Goal: Task Accomplishment & Management: Use online tool/utility

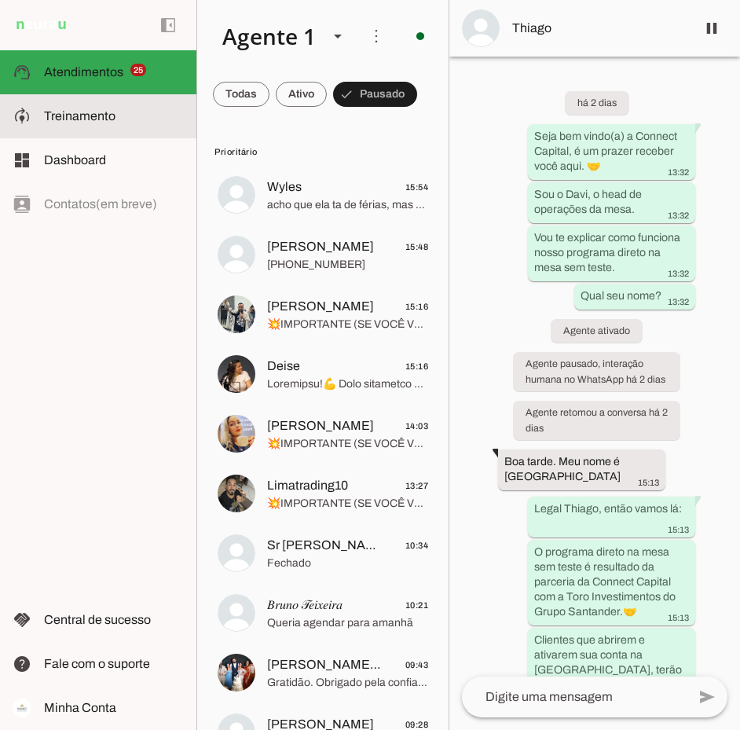
drag, startPoint x: 76, startPoint y: 113, endPoint x: 87, endPoint y: 125, distance: 16.1
click at [76, 112] on span "Treinamento" at bounding box center [80, 115] width 72 height 13
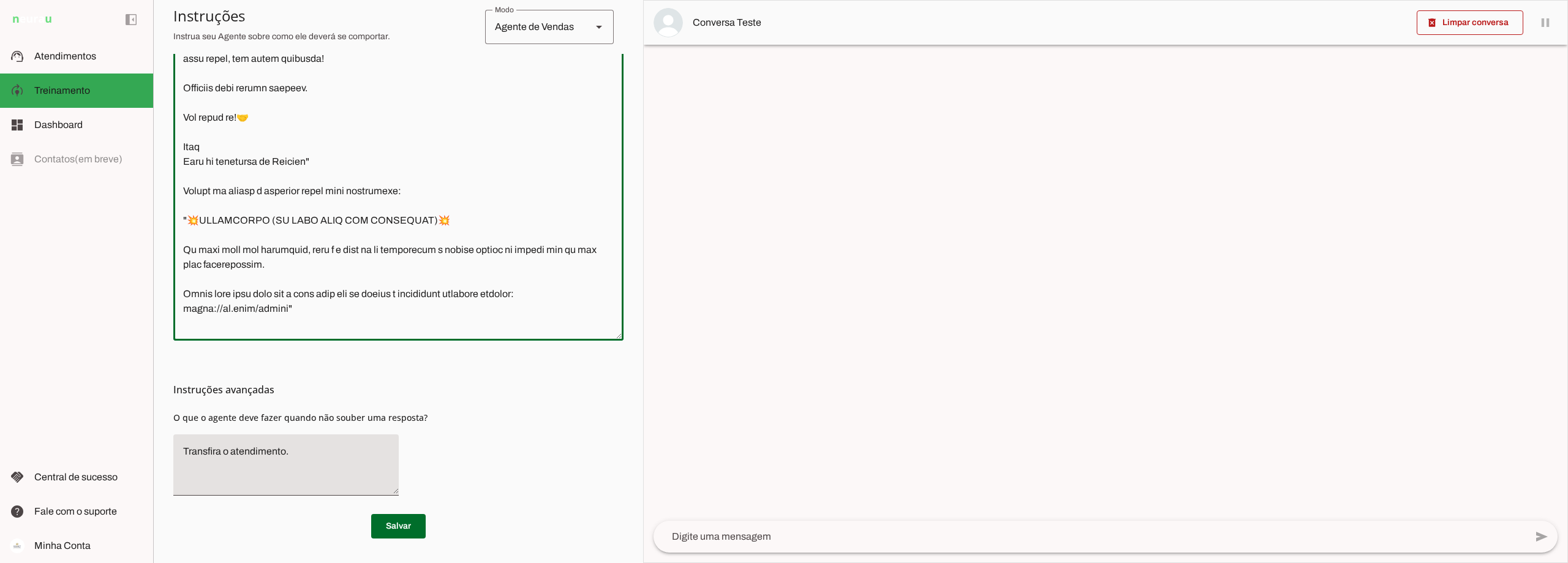
scroll to position [2536, 0]
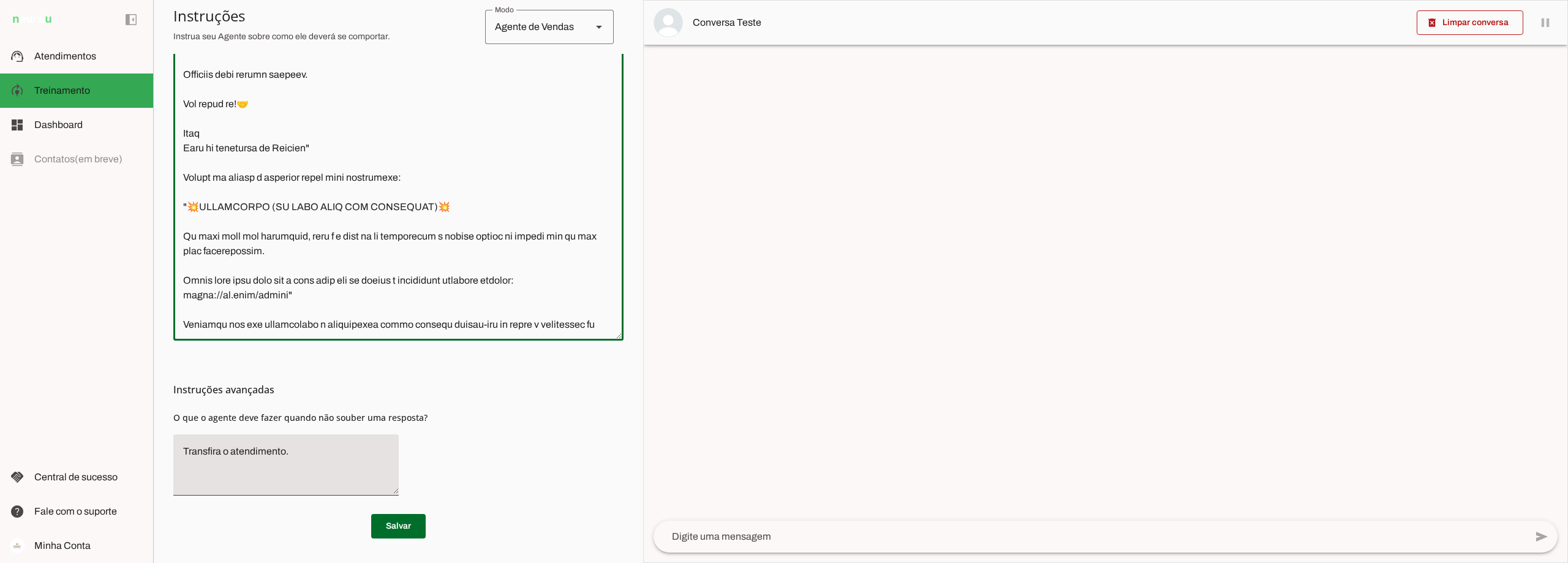
drag, startPoint x: 187, startPoint y: 112, endPoint x: 318, endPoint y: 207, distance: 161.8
click at [318, 207] on textarea at bounding box center [398, 158] width 450 height 346
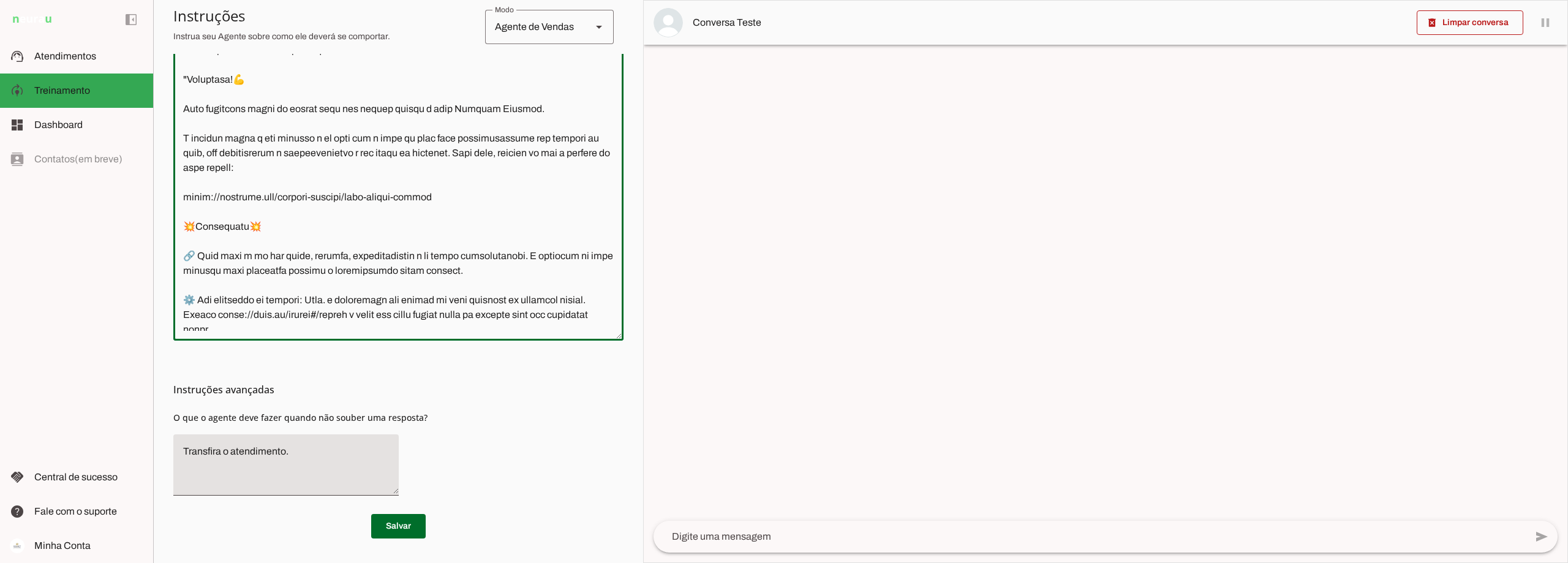
scroll to position [2107, 0]
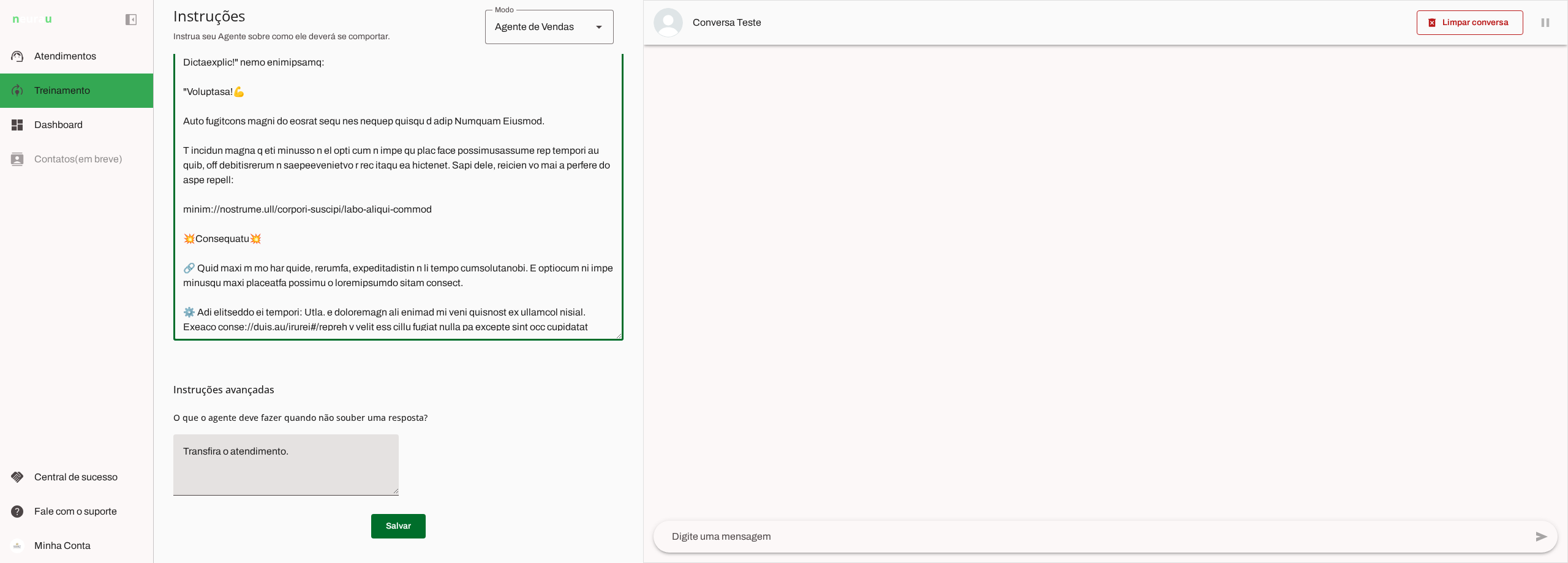
click at [185, 148] on textarea at bounding box center [398, 158] width 450 height 346
click at [189, 147] on textarea at bounding box center [398, 158] width 450 height 346
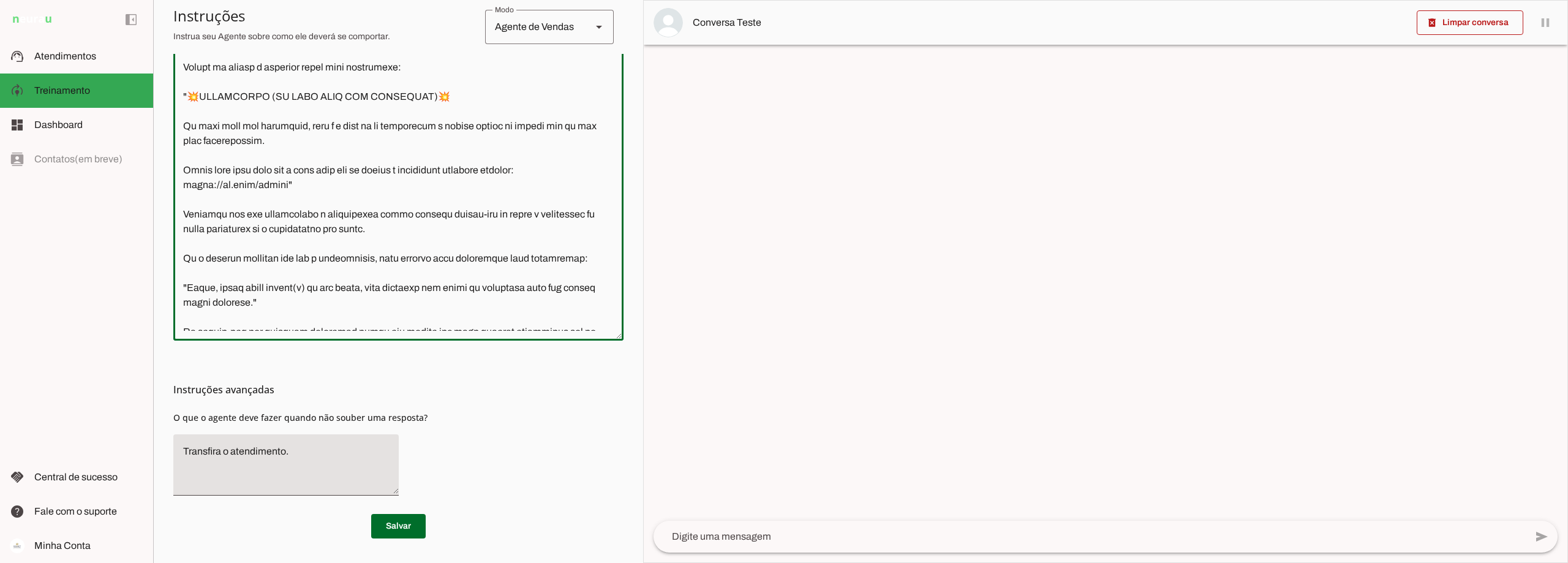
scroll to position [2749, 0]
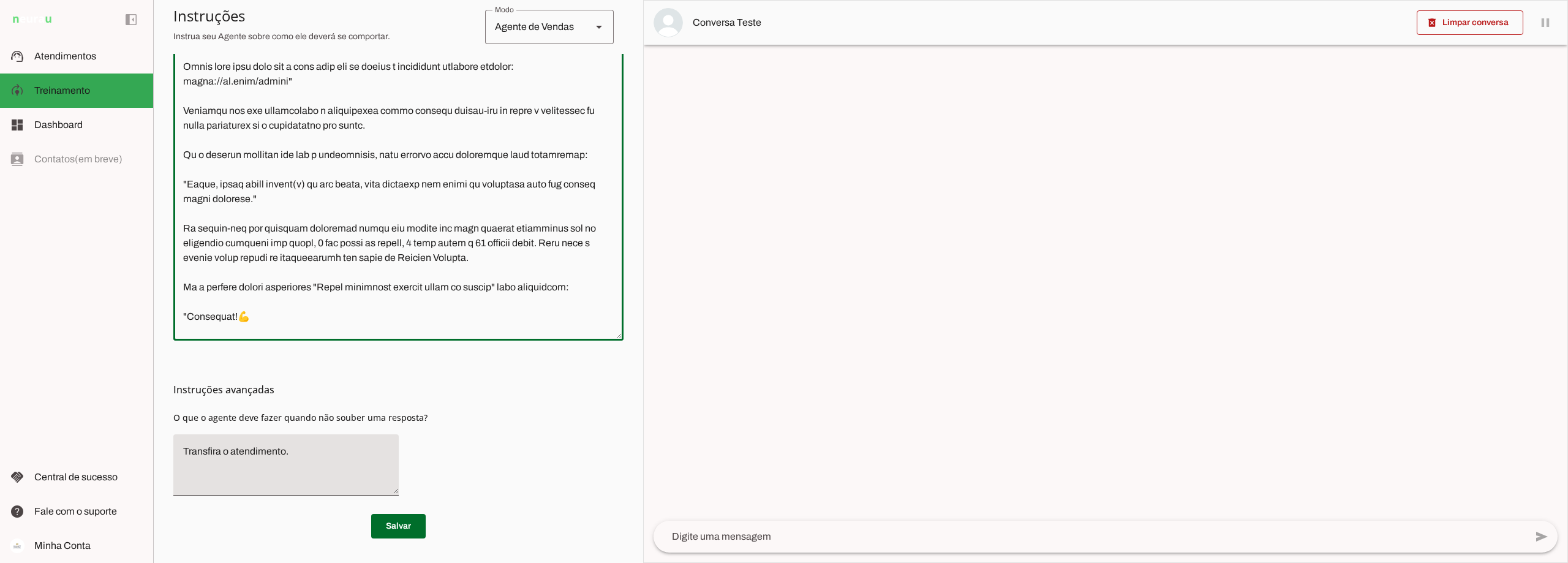
drag, startPoint x: 187, startPoint y: 150, endPoint x: 325, endPoint y: 133, distance: 139.0
click at [325, 133] on textarea at bounding box center [398, 158] width 450 height 346
click at [401, 171] on textarea at bounding box center [398, 158] width 450 height 346
click at [90, 51] on span "Atendimentos" at bounding box center [65, 55] width 62 height 10
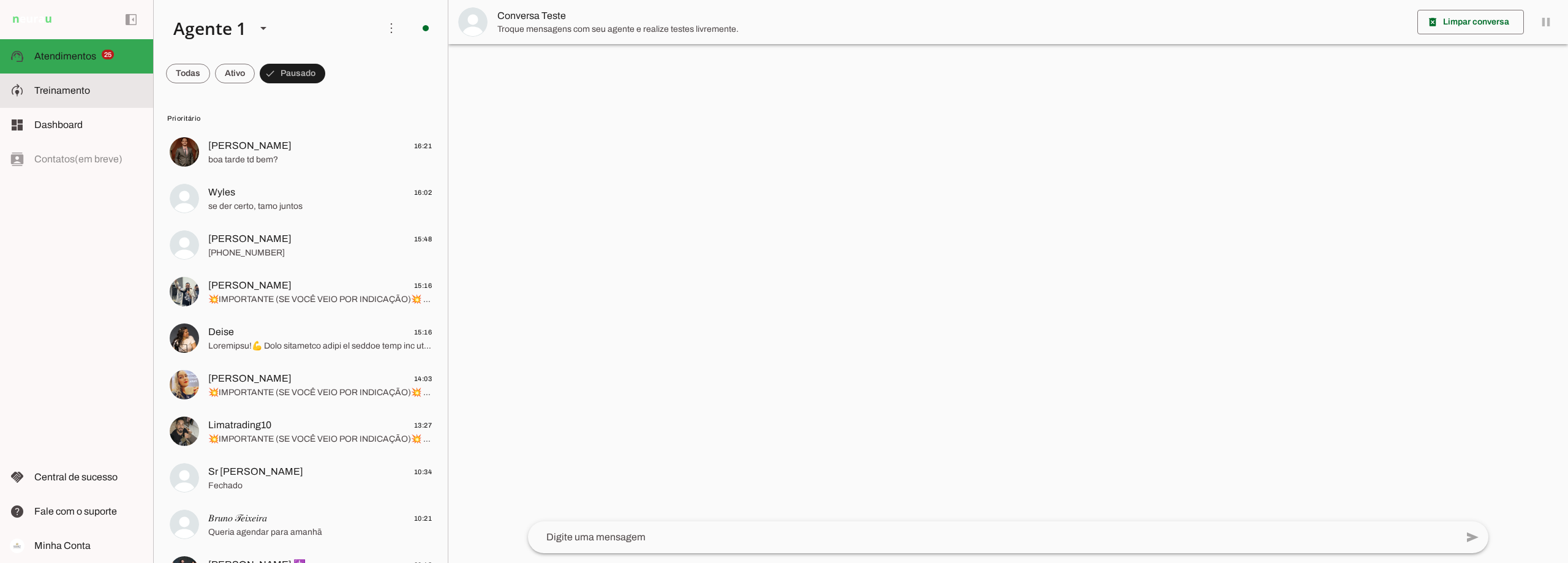
click at [83, 84] on slot at bounding box center [89, 90] width 109 height 15
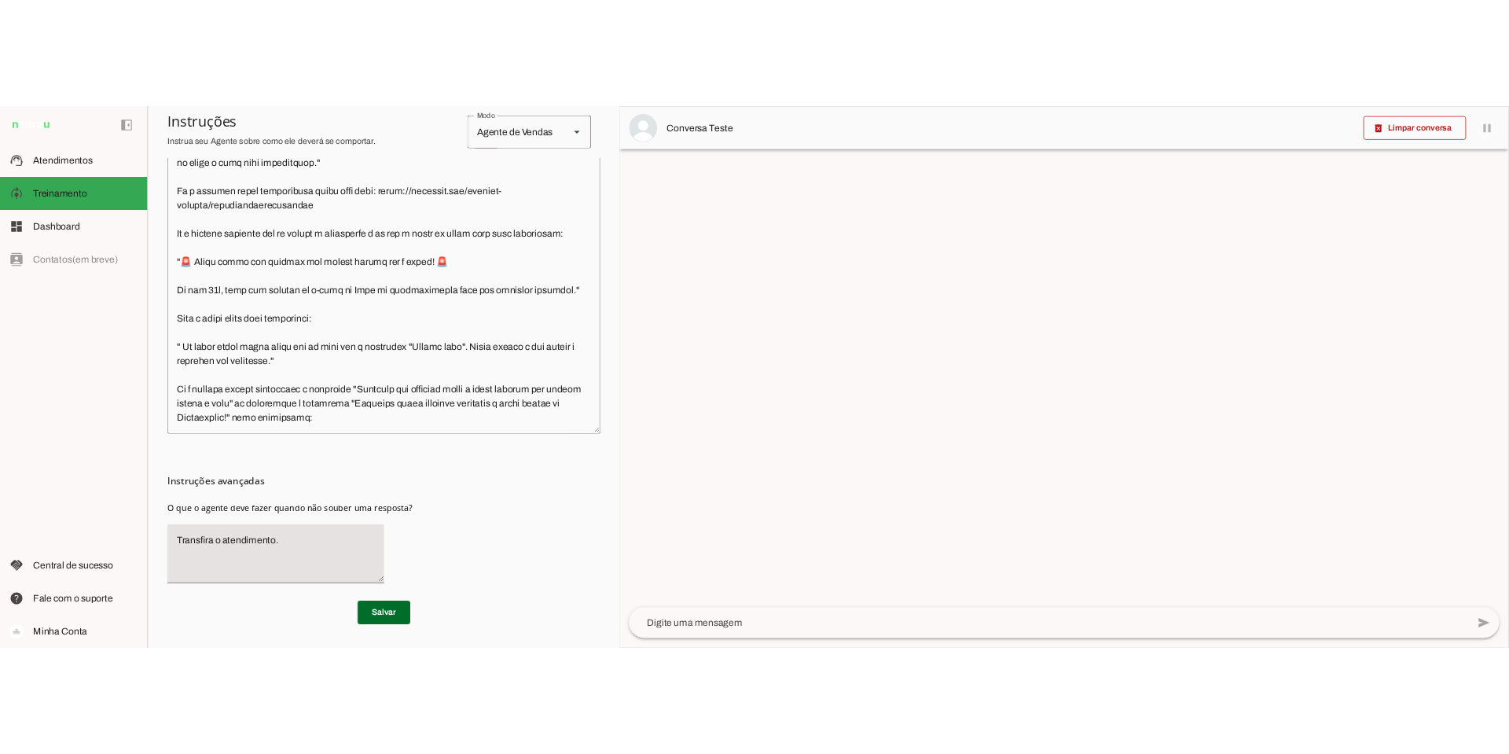
scroll to position [2445, 0]
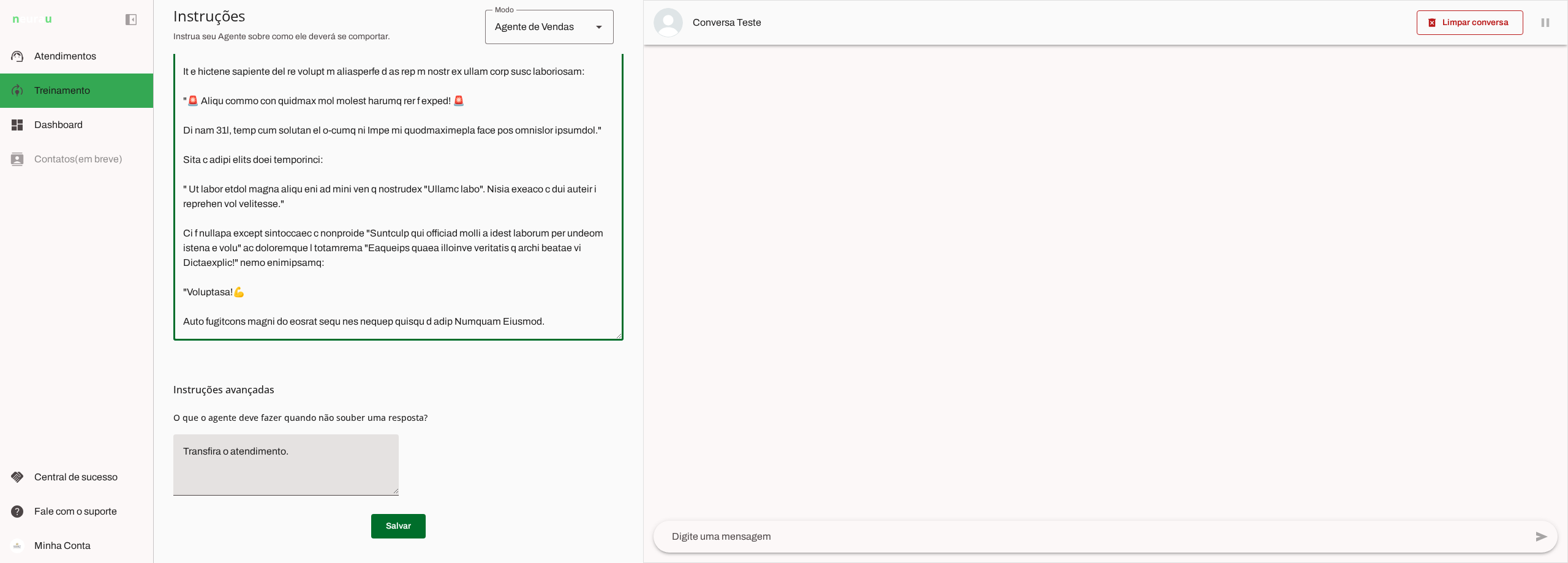
drag, startPoint x: 228, startPoint y: 186, endPoint x: 216, endPoint y: 188, distance: 12.2
click at [216, 188] on textarea at bounding box center [398, 158] width 450 height 346
drag, startPoint x: 583, startPoint y: 189, endPoint x: 390, endPoint y: 190, distance: 193.0
click at [390, 190] on textarea at bounding box center [398, 158] width 450 height 346
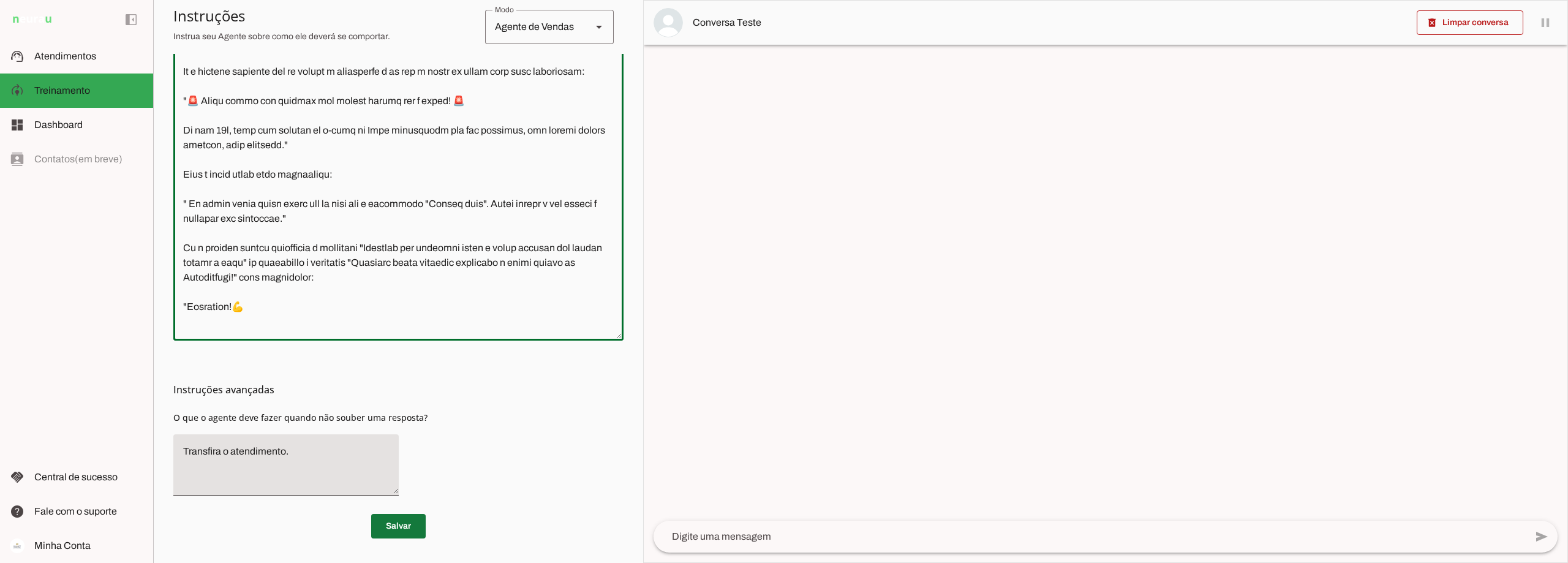
type textarea "Lore i d Sita, cons ad elitseddo ei Tempori Utlabor. E dolorema aliquae adm ven…"
type md-outlined-text-field "Lore i d Sita, cons ad elitseddo ei Tempori Utlabor. E dolorema aliquae adm ven…"
click at [387, 532] on span at bounding box center [398, 526] width 55 height 30
drag, startPoint x: 320, startPoint y: 203, endPoint x: 182, endPoint y: 159, distance: 144.8
click at [182, 159] on textarea at bounding box center [398, 158] width 450 height 346
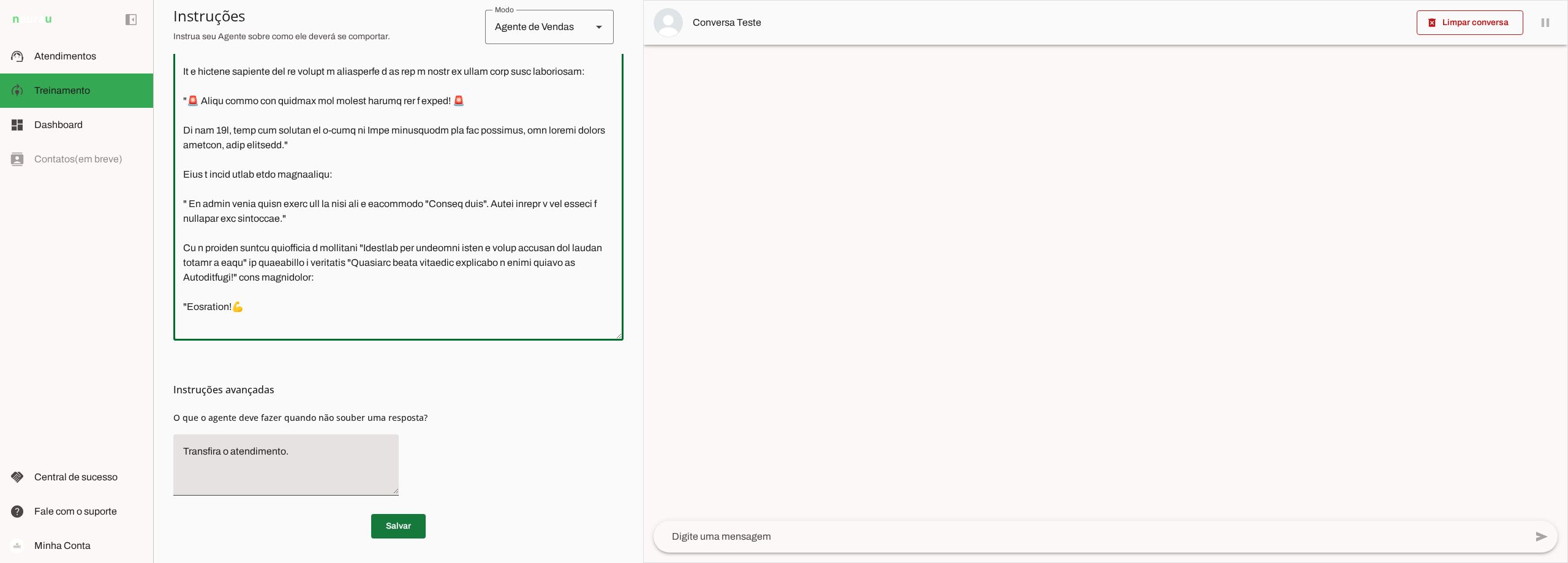
click at [394, 528] on span at bounding box center [398, 526] width 55 height 30
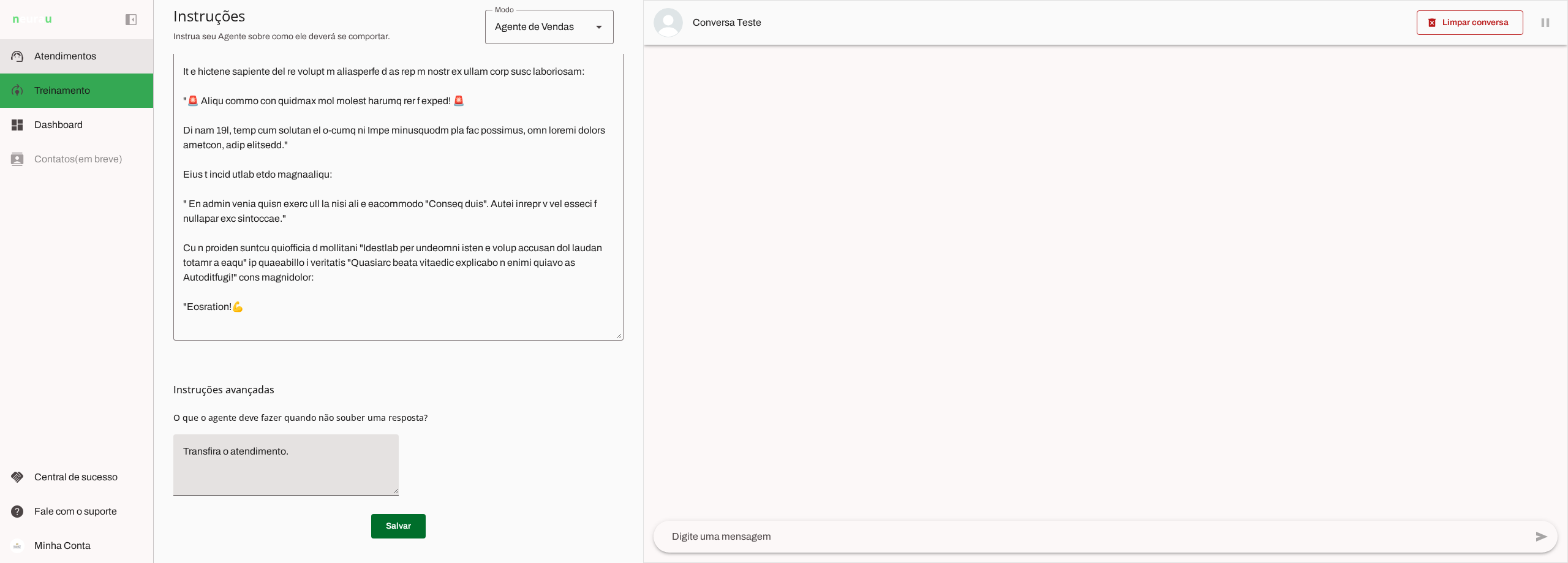
click at [67, 56] on span "Atendimentos" at bounding box center [65, 55] width 62 height 10
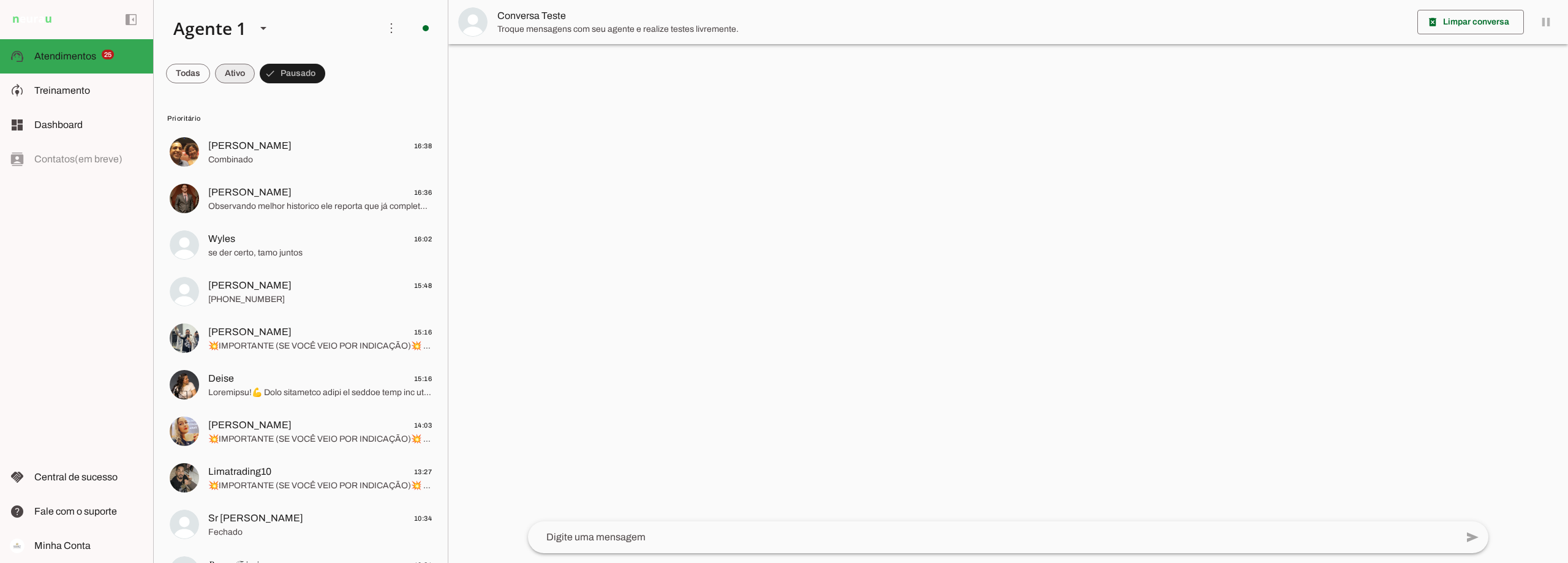
click at [222, 72] on span at bounding box center [235, 73] width 40 height 30
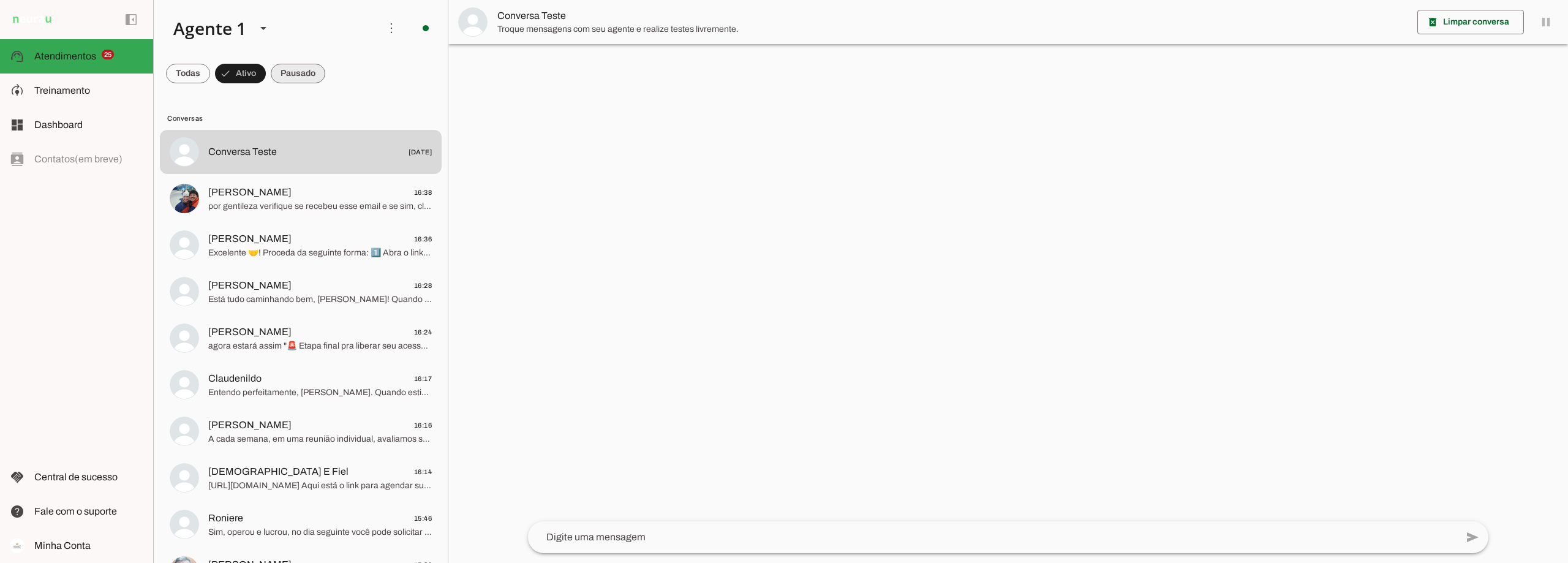
click at [320, 72] on span at bounding box center [298, 73] width 55 height 30
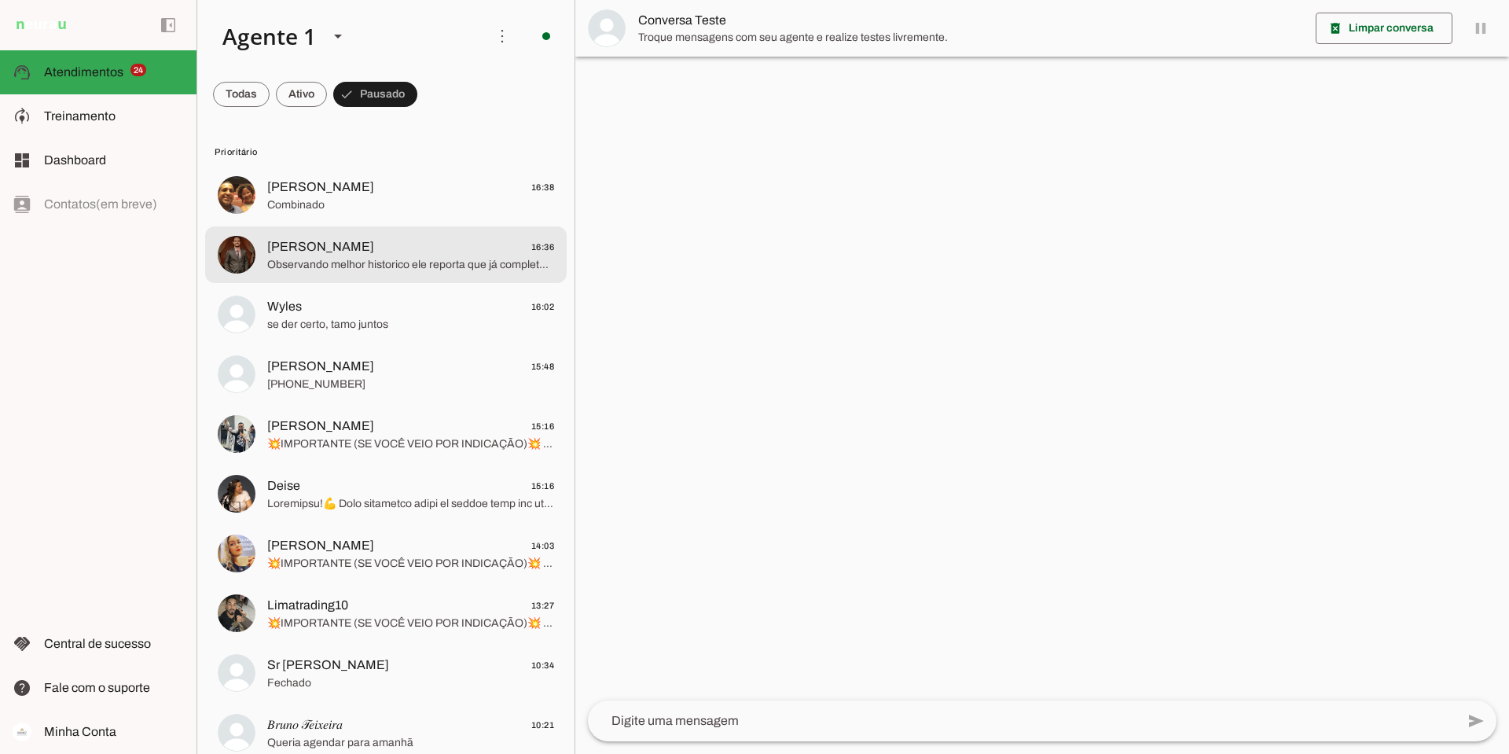
click at [334, 254] on span "[PERSON_NAME]" at bounding box center [320, 246] width 107 height 19
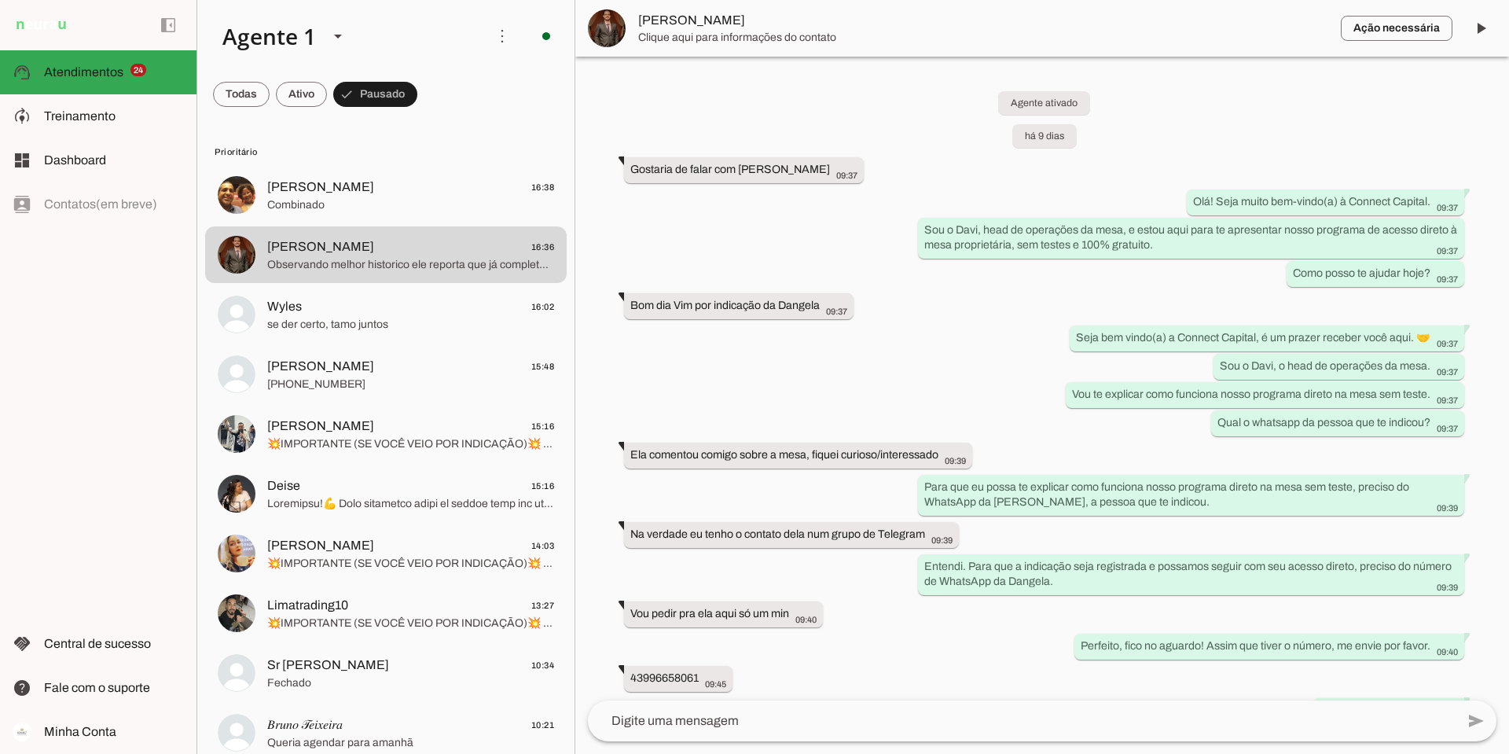
scroll to position [3439, 0]
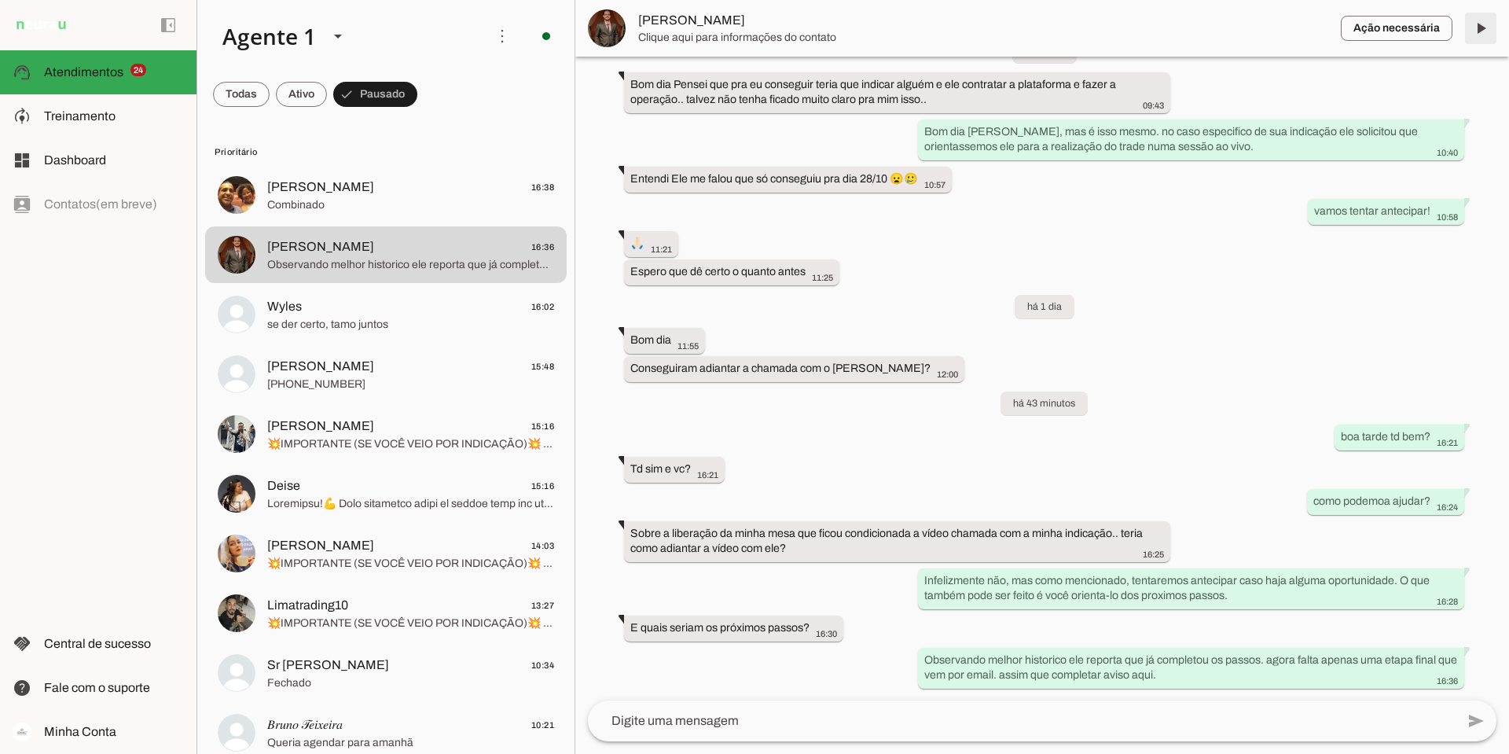
click at [740, 31] on span at bounding box center [1481, 28] width 38 height 38
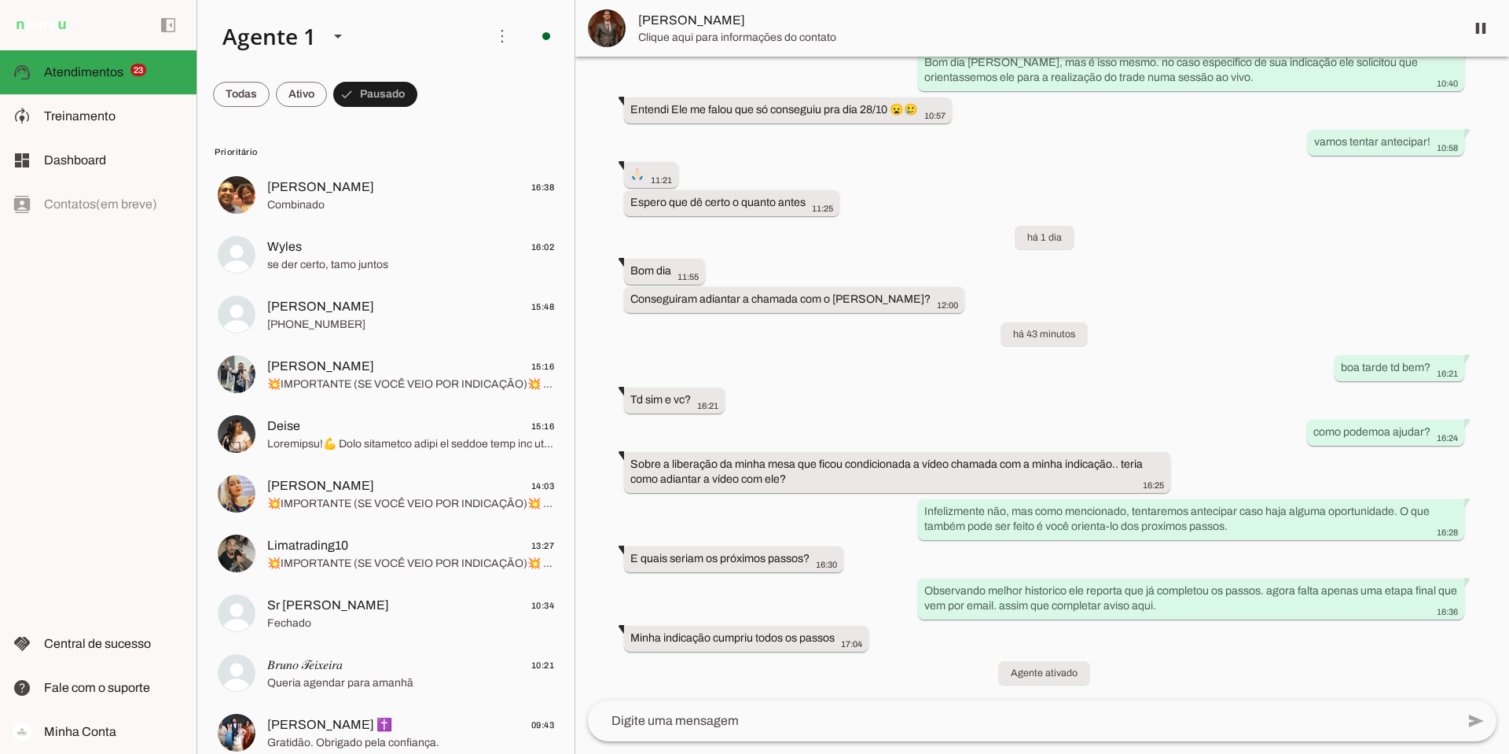
scroll to position [0, 0]
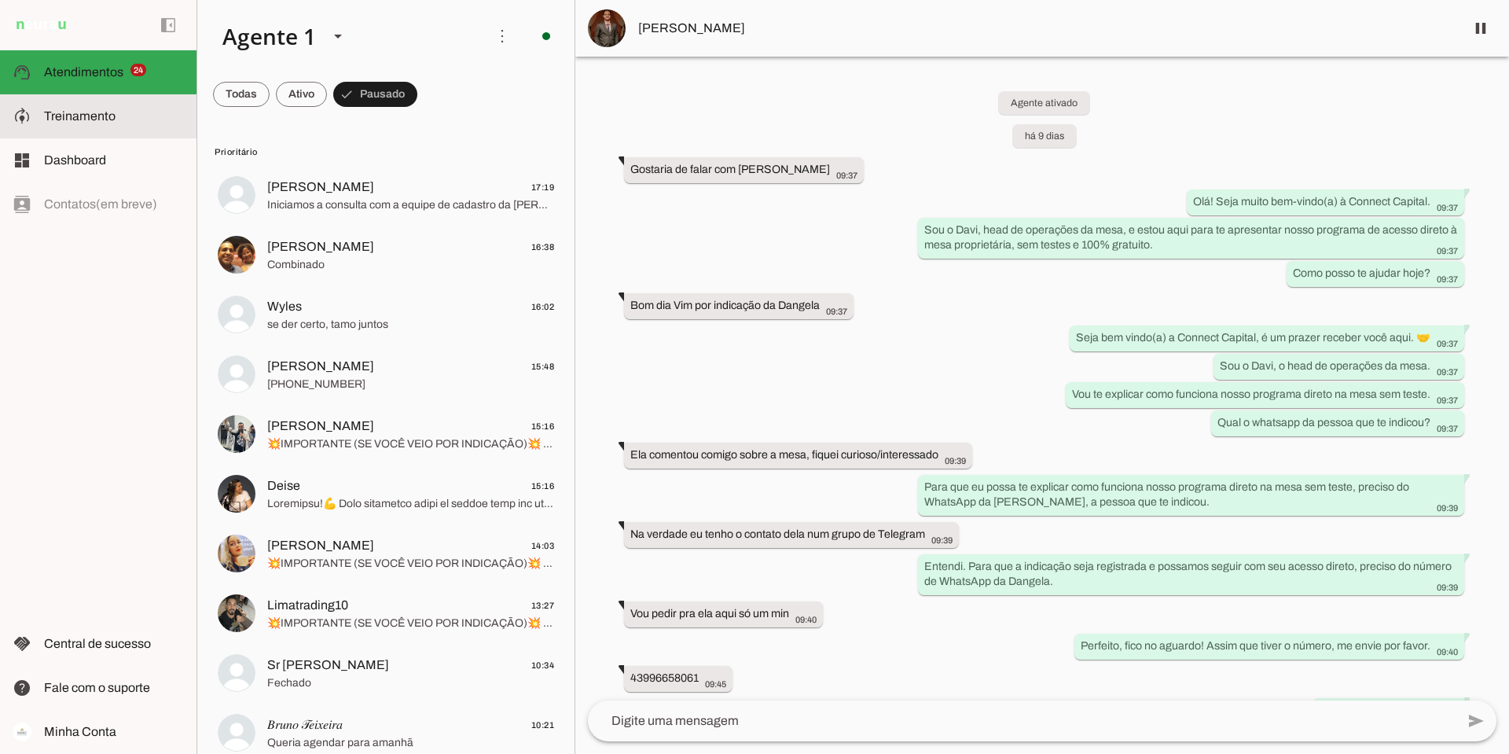
click at [68, 102] on md-item "model_training Treinamento Treinamento" at bounding box center [98, 116] width 197 height 44
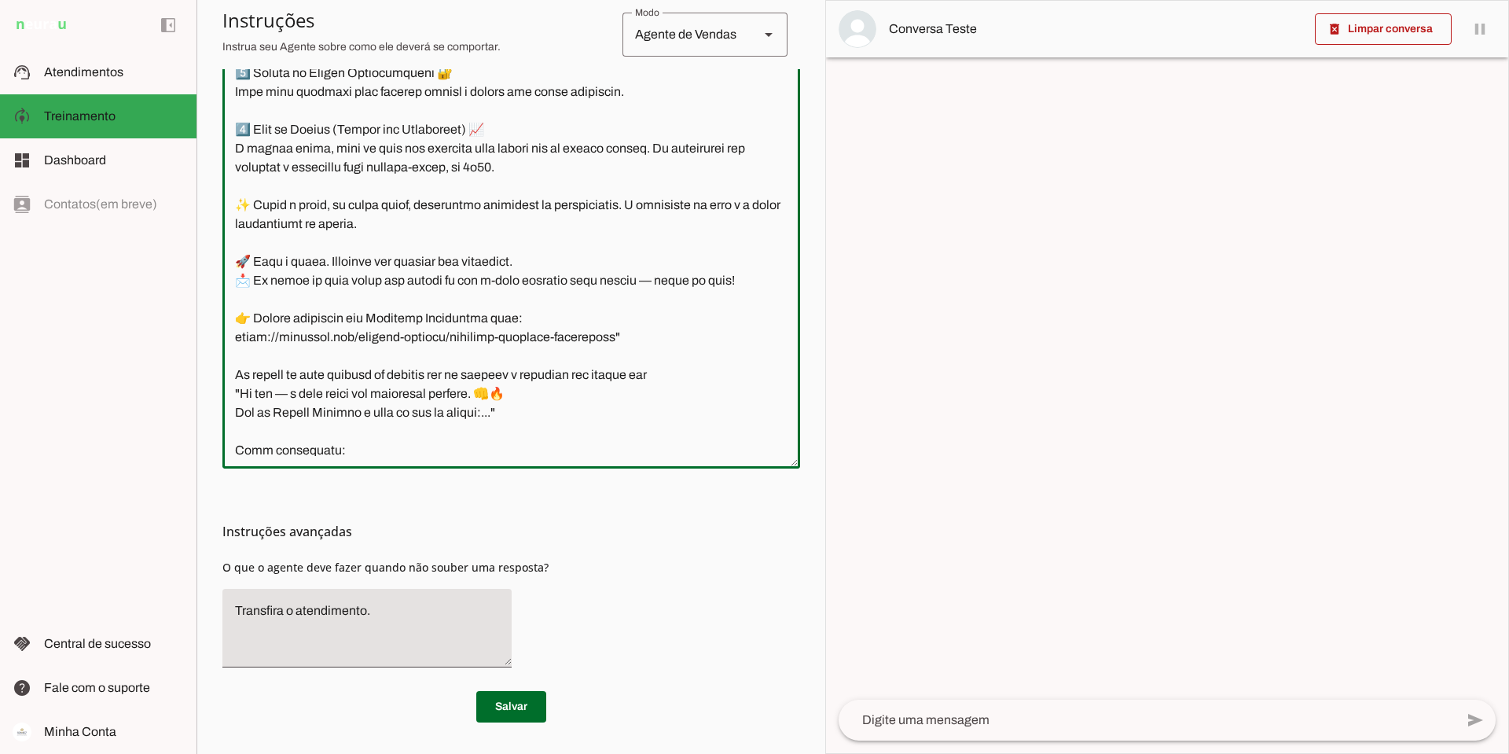
scroll to position [6806, 0]
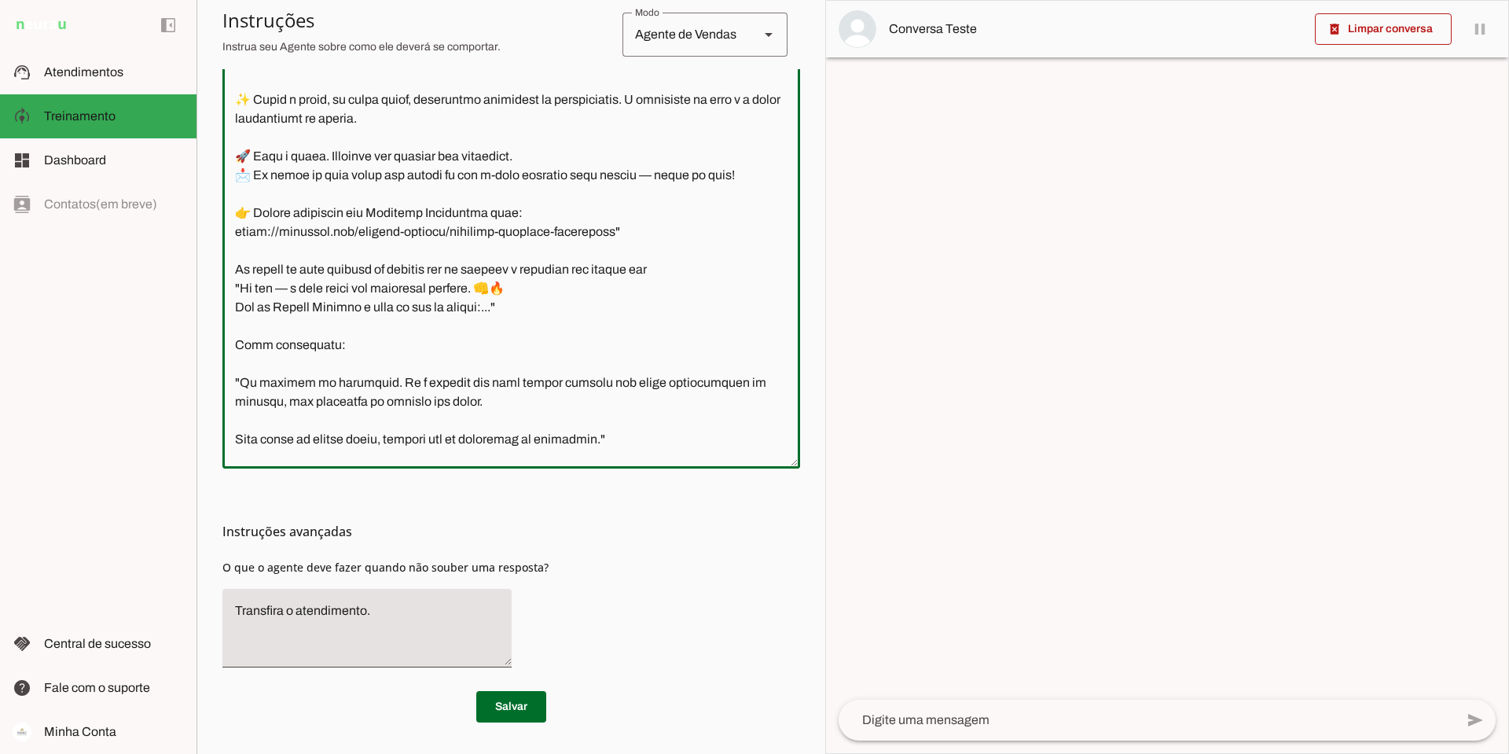
drag, startPoint x: 239, startPoint y: 304, endPoint x: 626, endPoint y: 412, distance: 402.2
click at [626, 412] on textarea at bounding box center [511, 223] width 578 height 465
